Goal: Task Accomplishment & Management: Complete application form

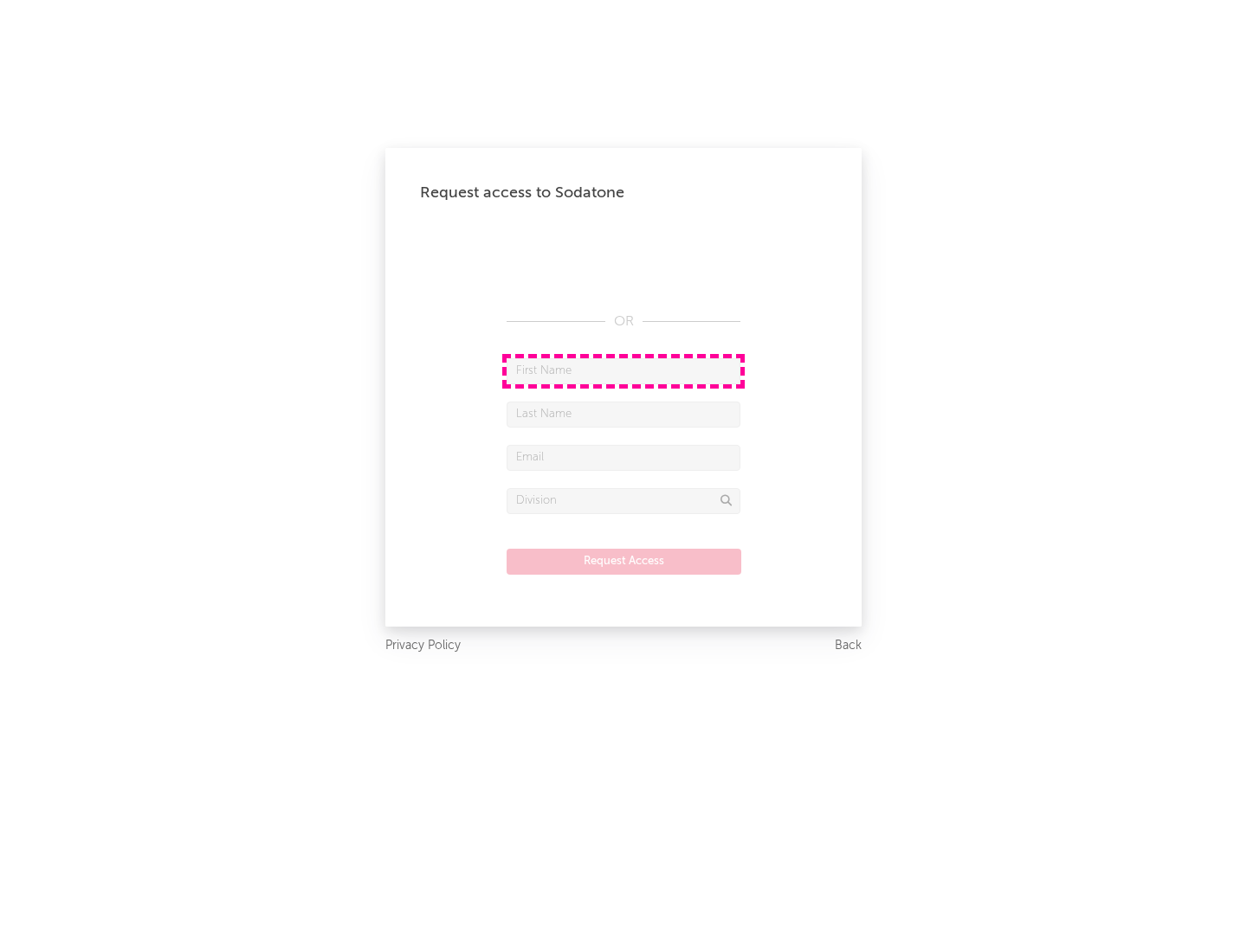
click at [624, 371] on input "text" at bounding box center [624, 371] width 234 height 26
type input "[PERSON_NAME]"
click at [624, 414] on input "text" at bounding box center [624, 414] width 234 height 26
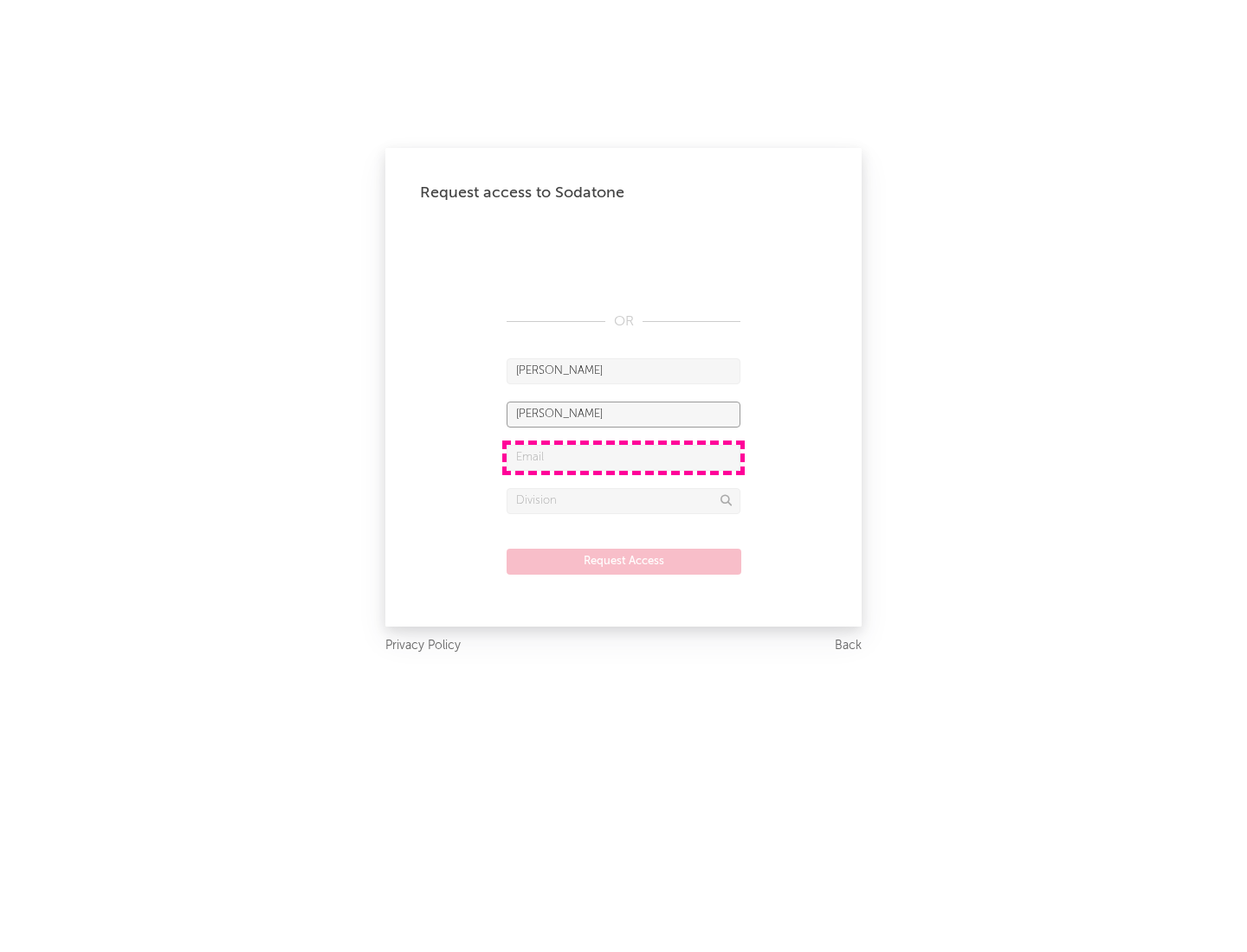
type input "[PERSON_NAME]"
click at [624, 457] on input "text" at bounding box center [624, 457] width 234 height 26
type input "[EMAIL_ADDRESS][DOMAIN_NAME]"
click at [624, 500] on input "text" at bounding box center [624, 501] width 234 height 26
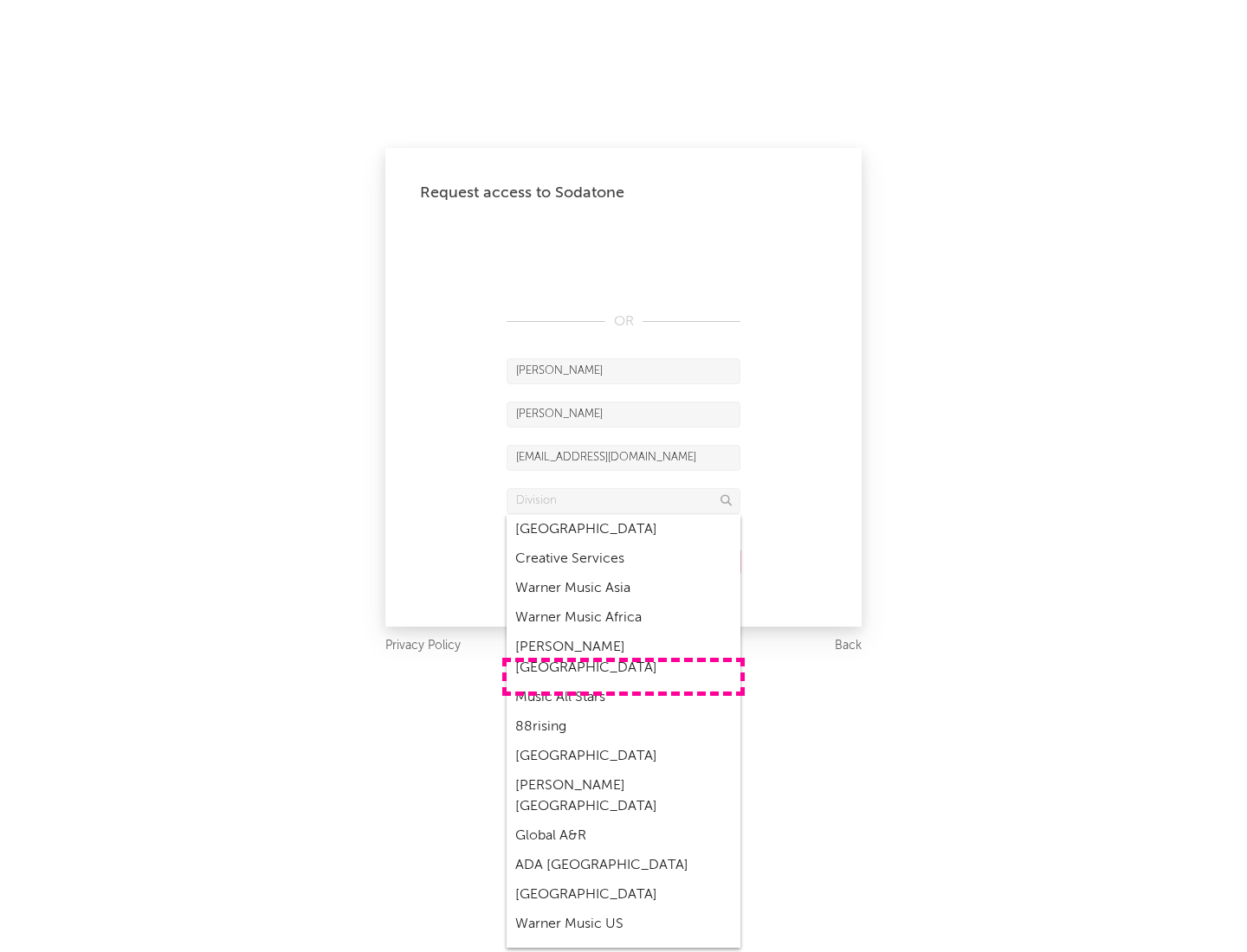
click at [624, 683] on div "Music All Stars" at bounding box center [624, 697] width 234 height 30
type input "Music All Stars"
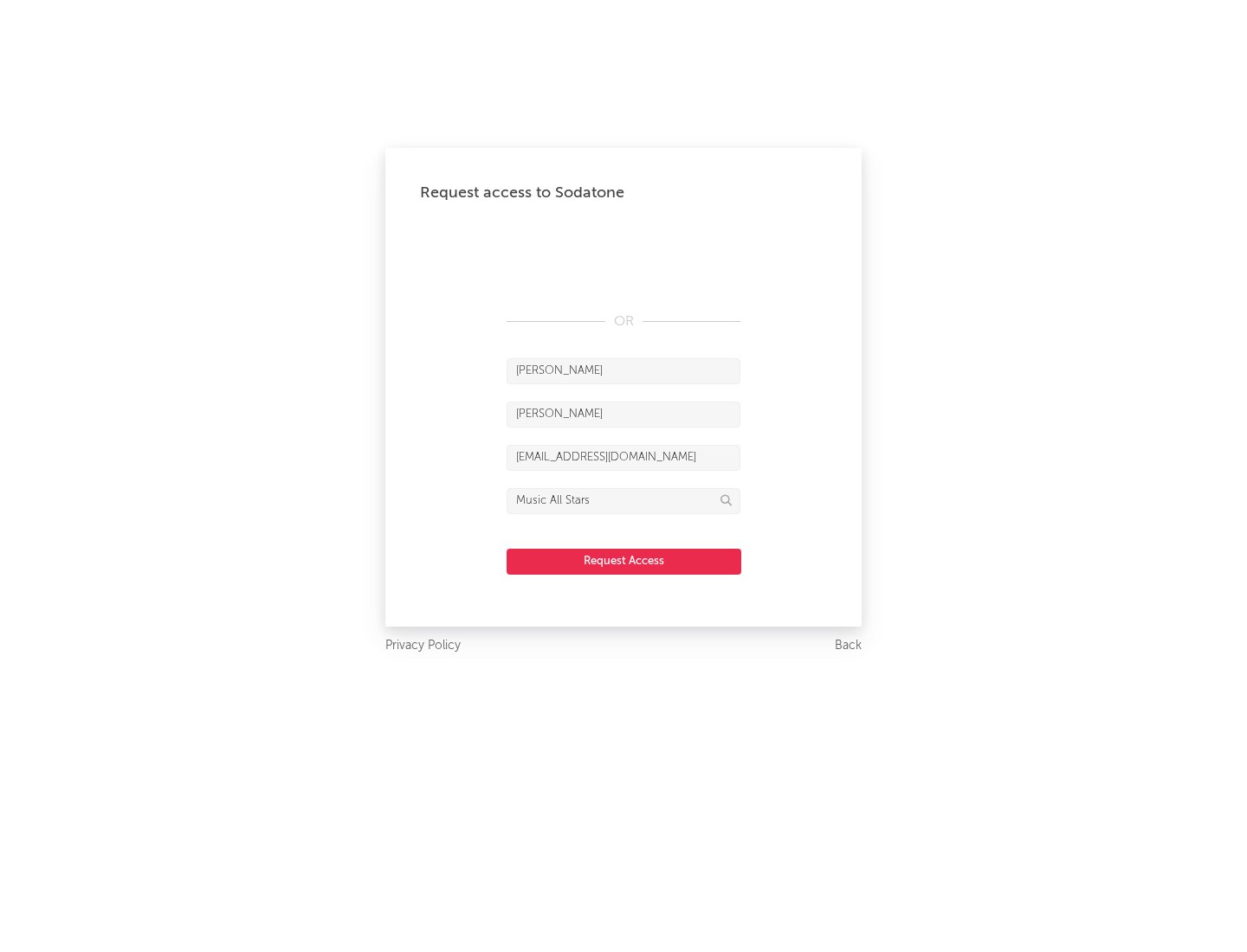
click at [624, 561] on button "Request Access" at bounding box center [624, 561] width 234 height 26
